Goal: Task Accomplishment & Management: Manage account settings

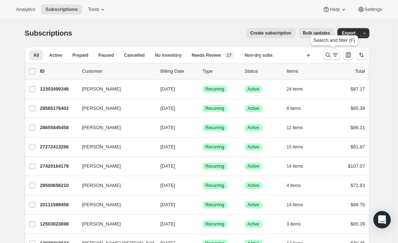
click at [330, 53] on icon "Search and filter results" at bounding box center [328, 54] width 7 height 7
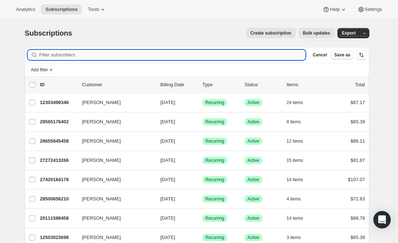
click at [172, 54] on input "Filter subscribers" at bounding box center [172, 55] width 267 height 10
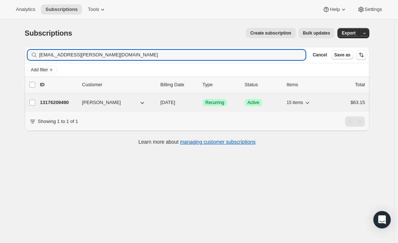
type input "[EMAIL_ADDRESS][PERSON_NAME][DOMAIN_NAME]"
click at [61, 103] on p "13176209490" at bounding box center [58, 102] width 36 height 7
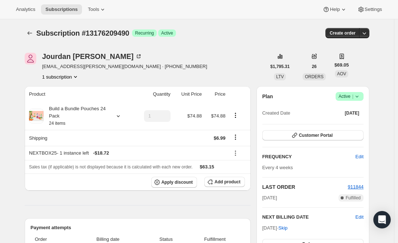
click at [63, 15] on div "Analytics Subscriptions Tools Help Settings" at bounding box center [199, 9] width 398 height 19
click at [58, 7] on span "Subscriptions" at bounding box center [61, 10] width 32 height 6
